Goal: Navigation & Orientation: Find specific page/section

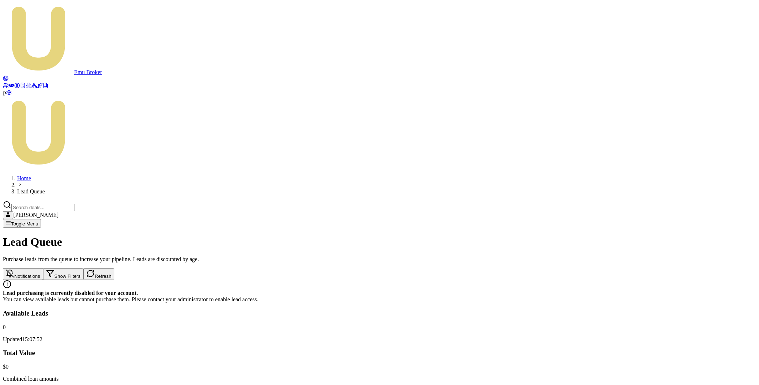
click at [645, 236] on main "Lead Queue Purchase leads from the queue to increase your pipeline. Leads are d…" at bounding box center [380, 349] width 754 height 226
click at [43, 268] on button "Notifications" at bounding box center [23, 274] width 40 height 12
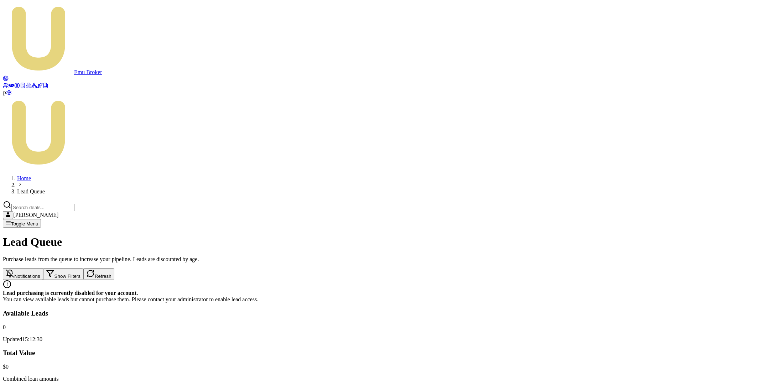
click at [267, 310] on div "Available Leads 0 Updated 15:12:30 Total Value $ 0 Combined loan amounts Potent…" at bounding box center [380, 366] width 754 height 113
click at [7, 83] on icon at bounding box center [6, 86] width 6 height 6
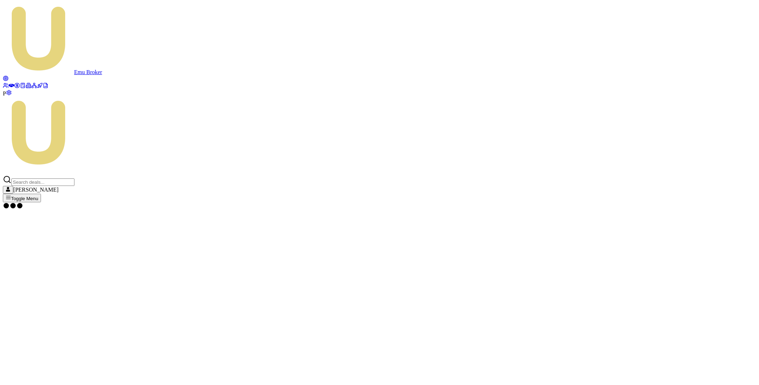
click at [11, 84] on icon at bounding box center [12, 86] width 6 height 4
